Goal: Information Seeking & Learning: Learn about a topic

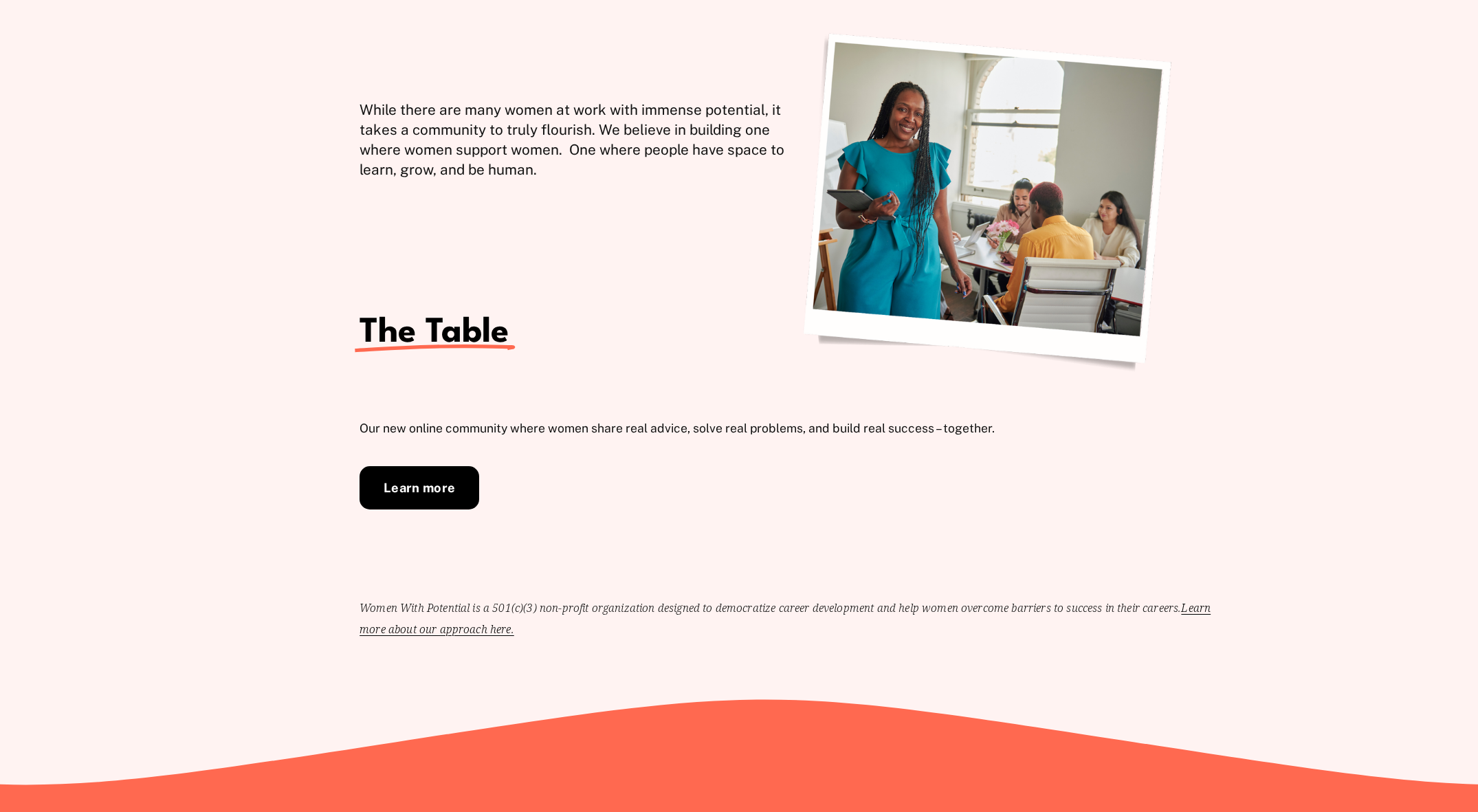
scroll to position [466, 0]
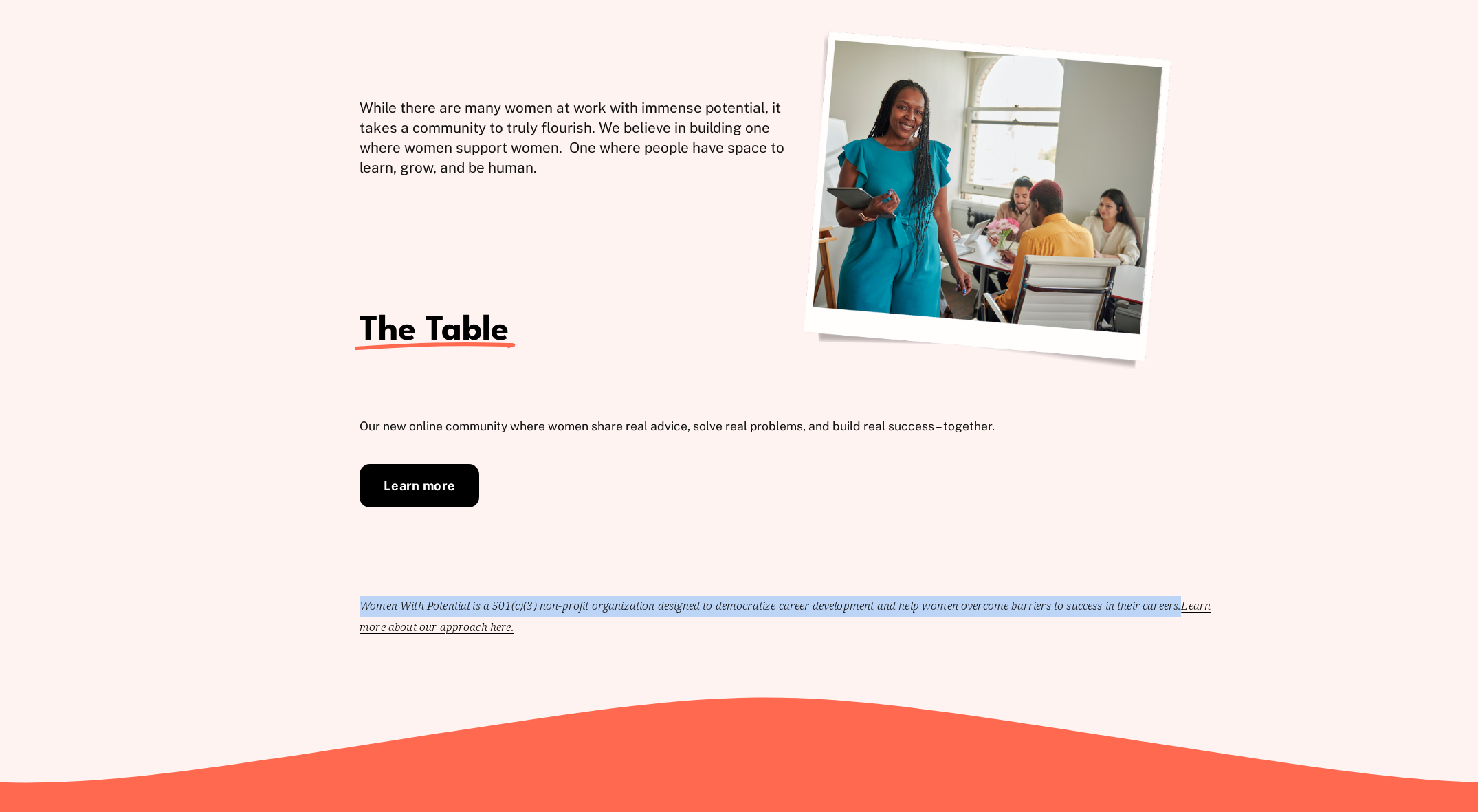
drag, startPoint x: 362, startPoint y: 605, endPoint x: 1166, endPoint y: 612, distance: 804.0
click at [1186, 610] on code "Women With Potential is a 501(c)(3) non-profit organization designed to democra…" at bounding box center [785, 616] width 851 height 37
copy code "Women With Potential is a 501(c)(3) non-profit organization designed to democra…"
click at [421, 490] on link "Learn more" at bounding box center [419, 485] width 120 height 43
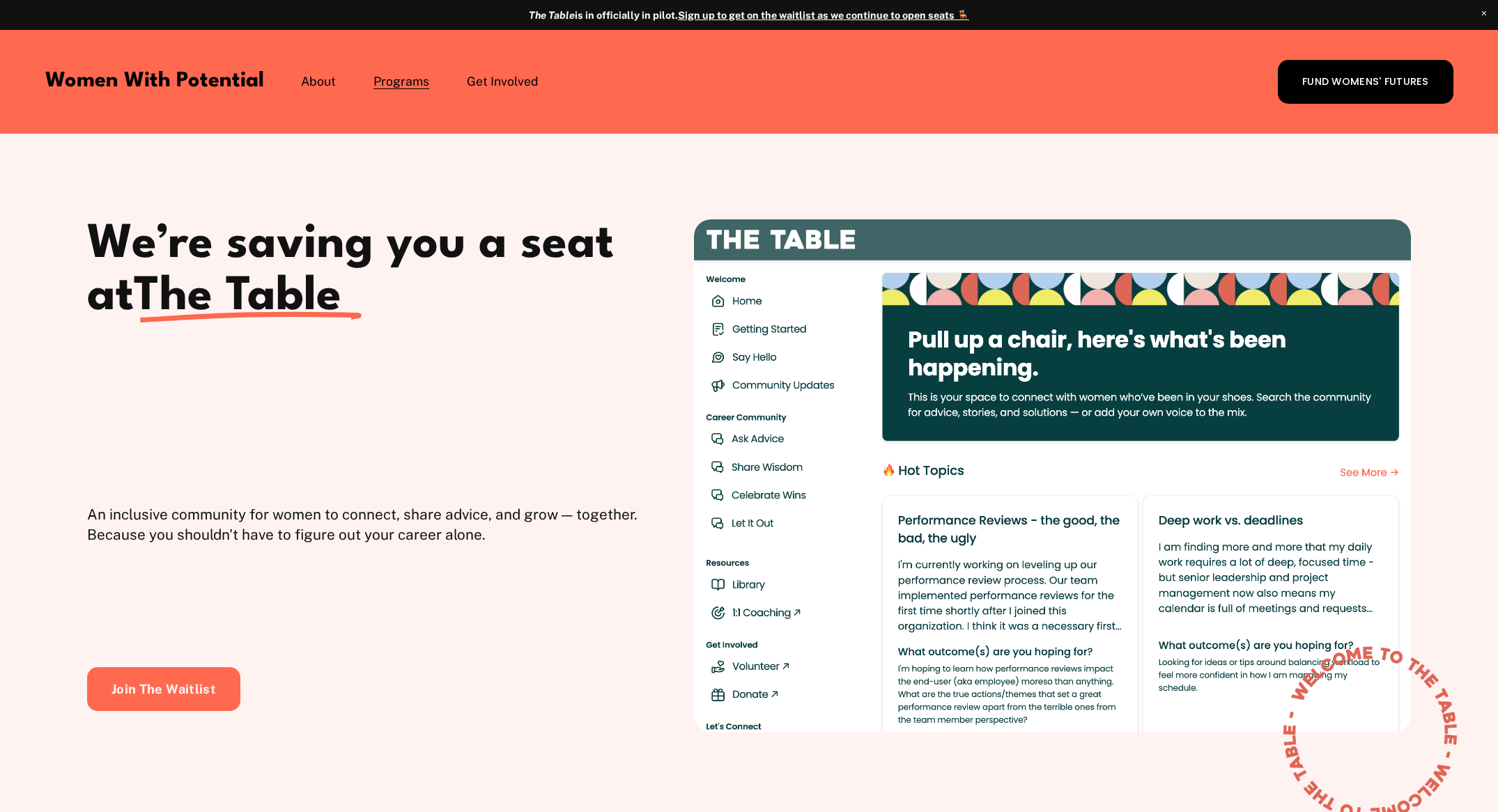
click at [316, 126] on div "Skip to Content Women With Potential About Meet the Board" at bounding box center [749, 82] width 1498 height 104
click at [0, 0] on span "Vision & Values" at bounding box center [0, 0] width 0 height 0
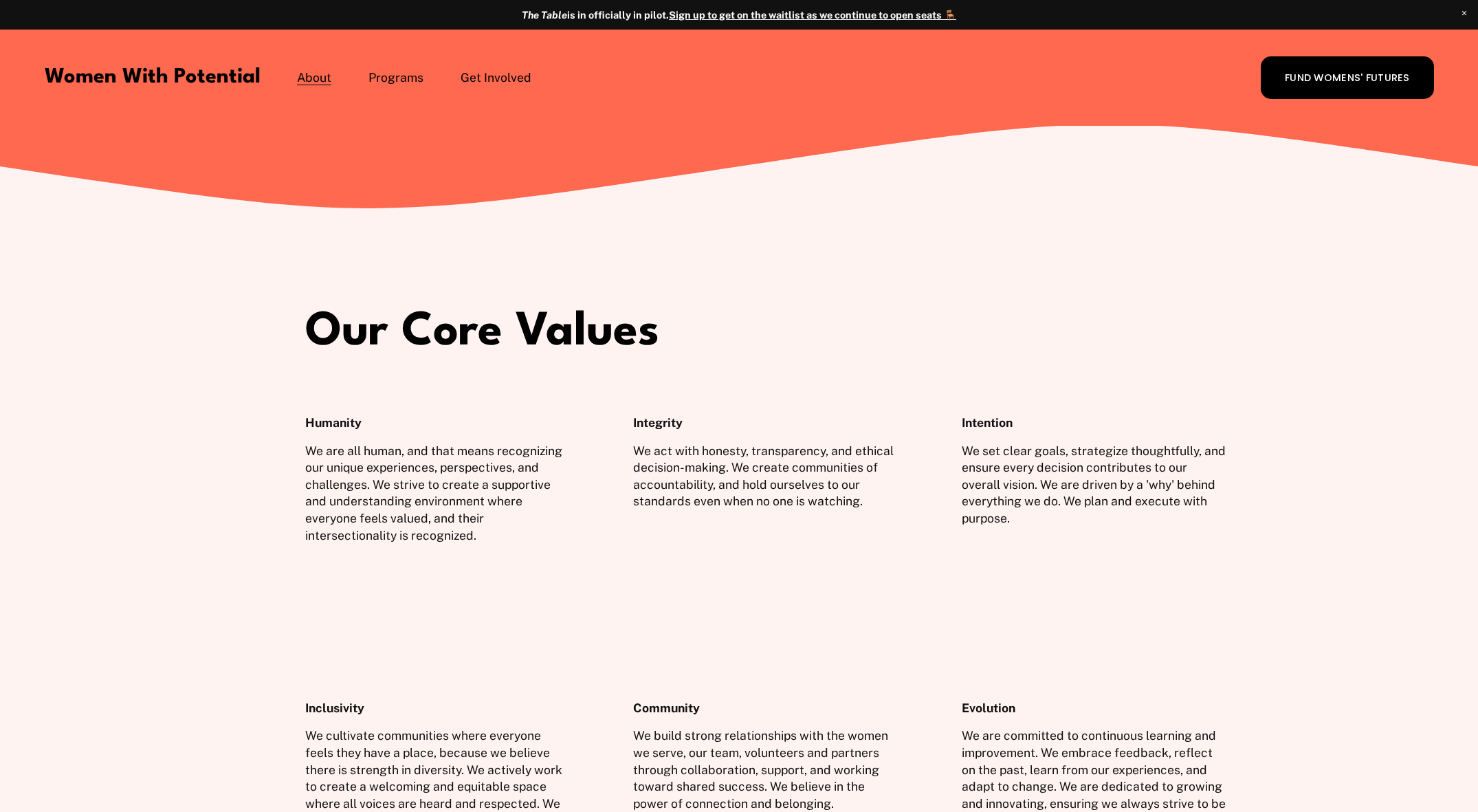
scroll to position [174, 0]
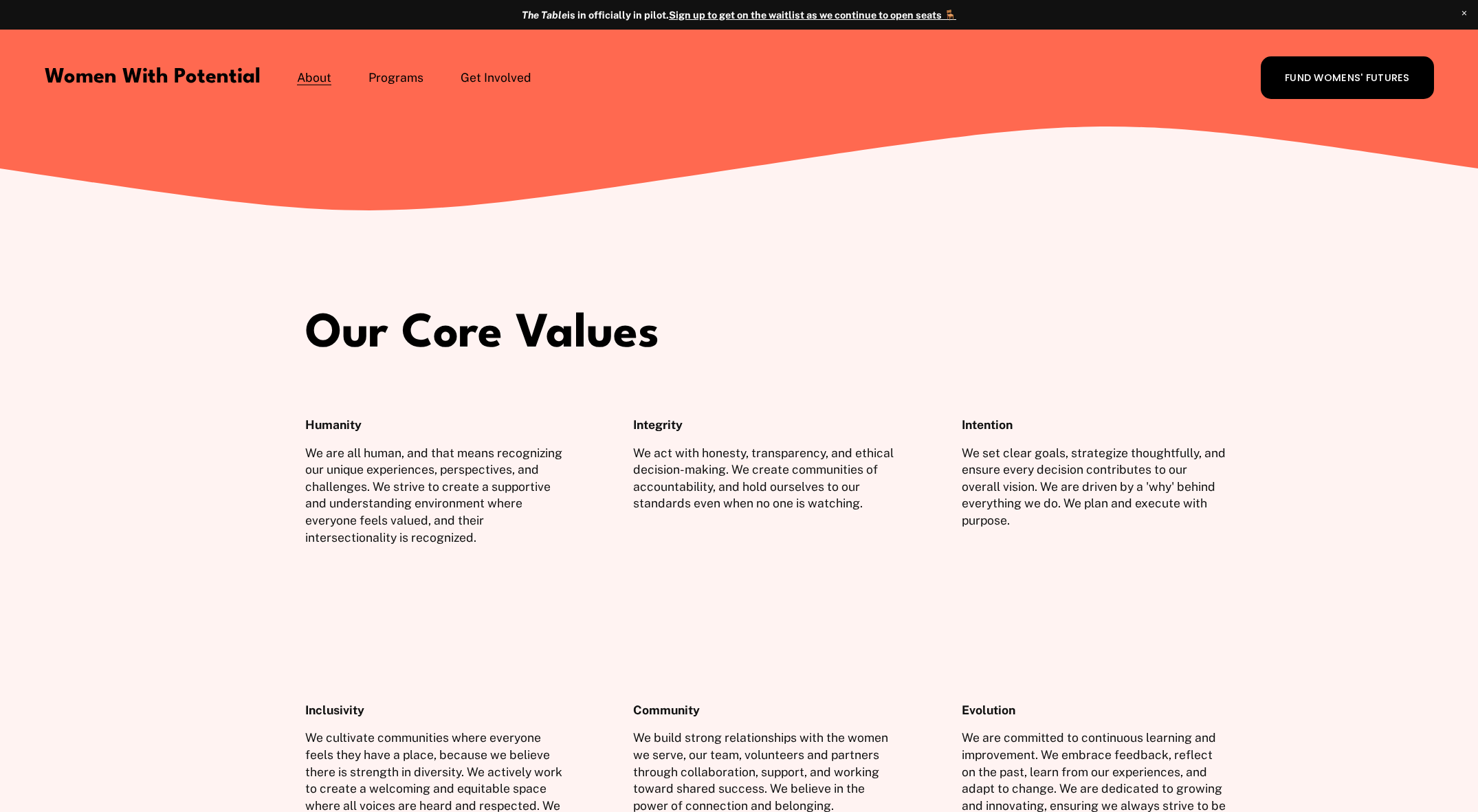
click at [0, 0] on span "1:1 Coaching" at bounding box center [0, 0] width 0 height 0
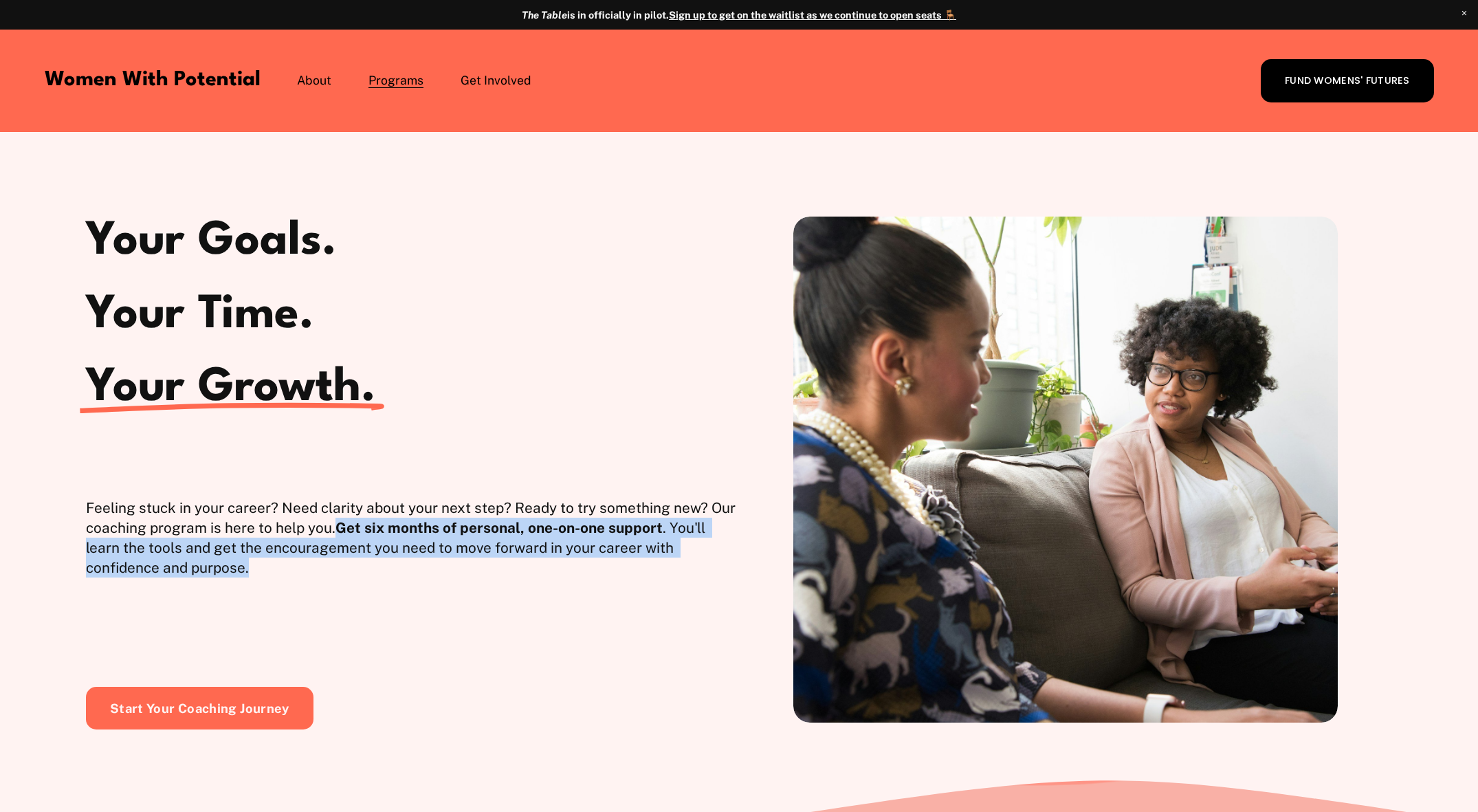
drag, startPoint x: 339, startPoint y: 526, endPoint x: 344, endPoint y: 555, distance: 29.4
click at [325, 571] on p "Feeling stuck in your career? Need clarity about your next step? Ready to try s…" at bounding box center [412, 537] width 653 height 81
copy p "Get six months of personal, one-on-one support . You'll learn the tools and get…"
